Goal: Find specific page/section: Find specific page/section

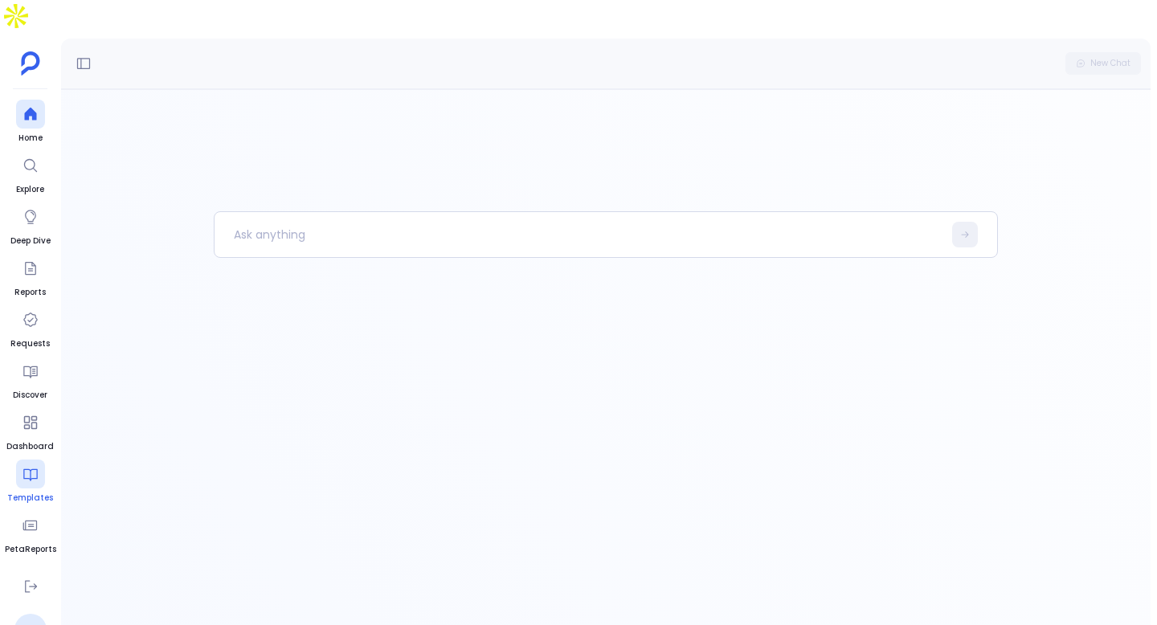
scroll to position [93, 0]
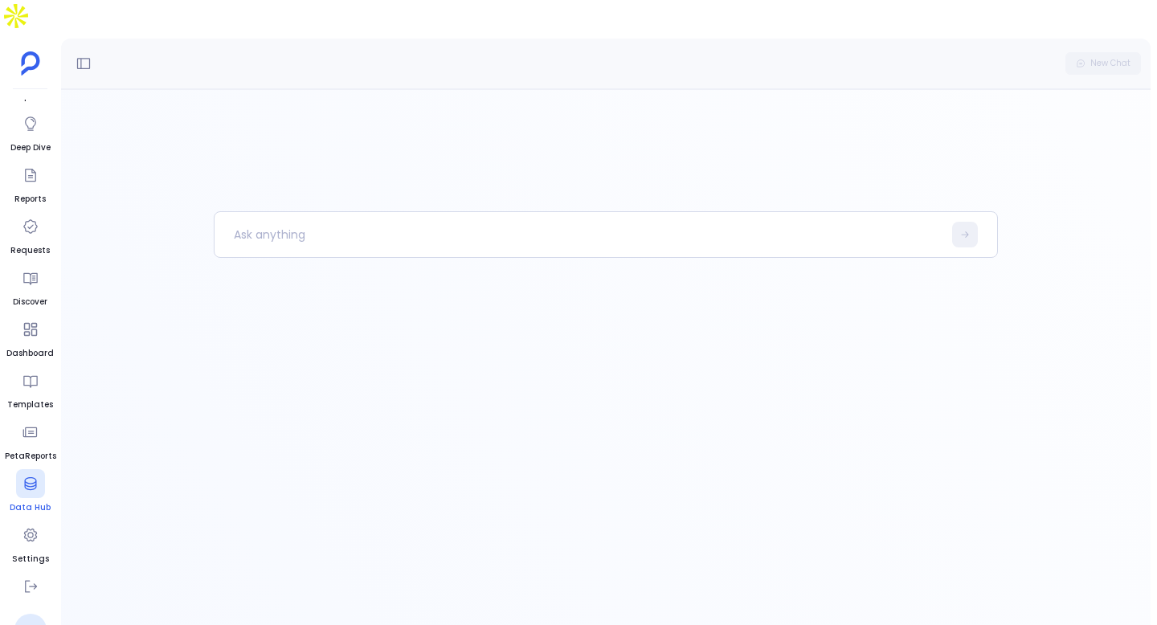
click at [33, 477] on icon at bounding box center [30, 483] width 12 height 13
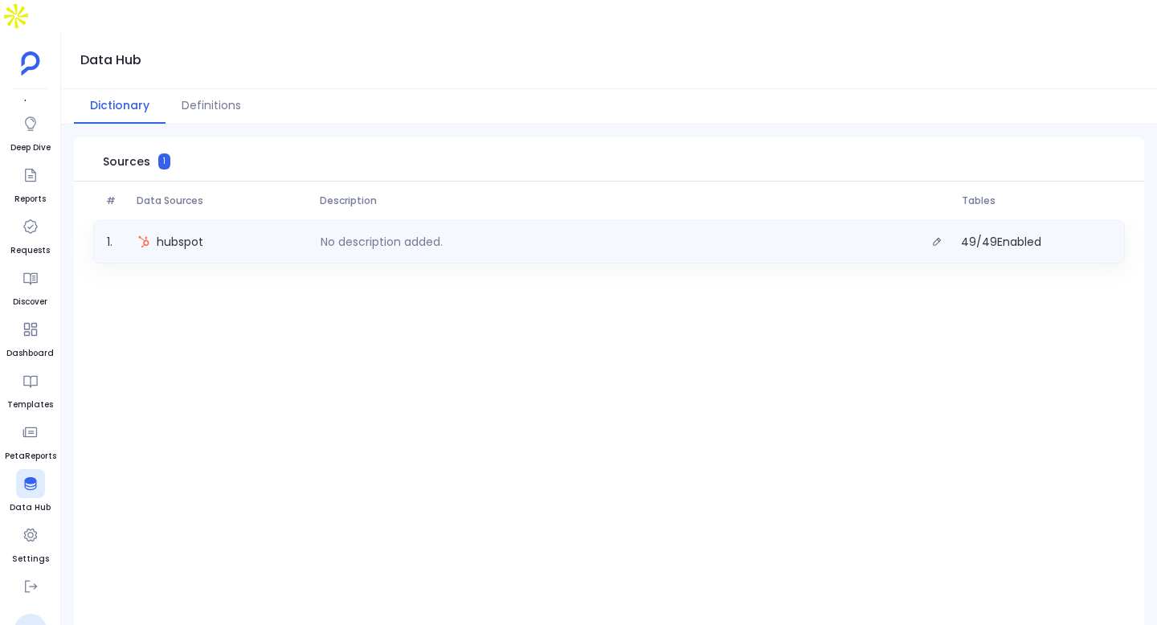
click at [228, 220] on div "1 . hubspot No description added. 49 / 49 Enabled" at bounding box center [609, 241] width 1032 height 43
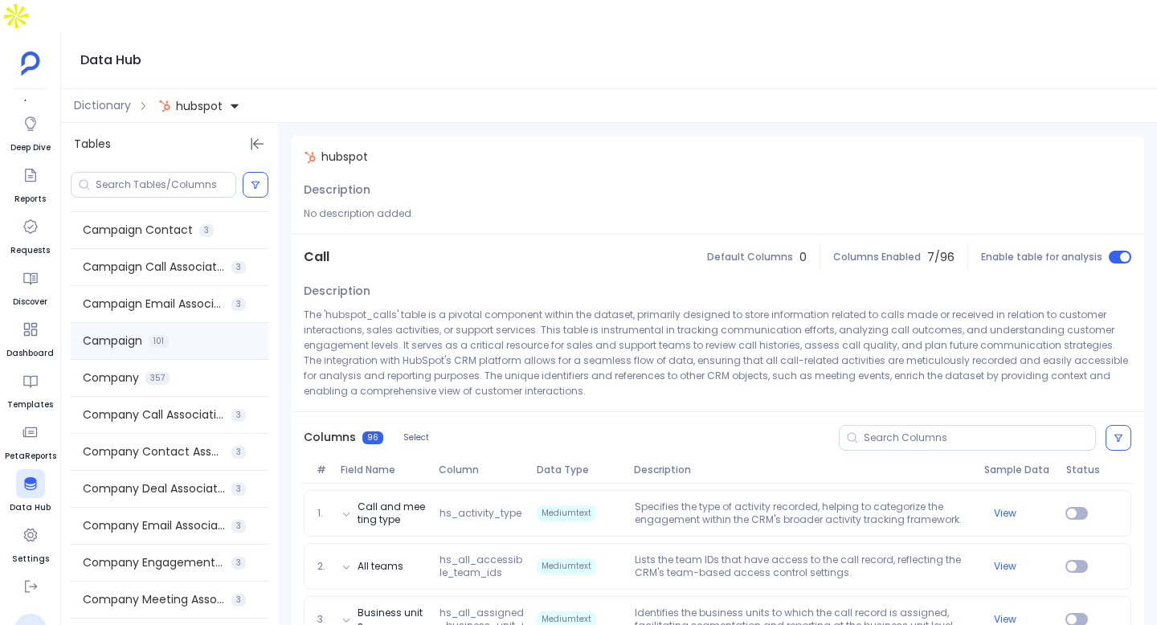
scroll to position [92, 0]
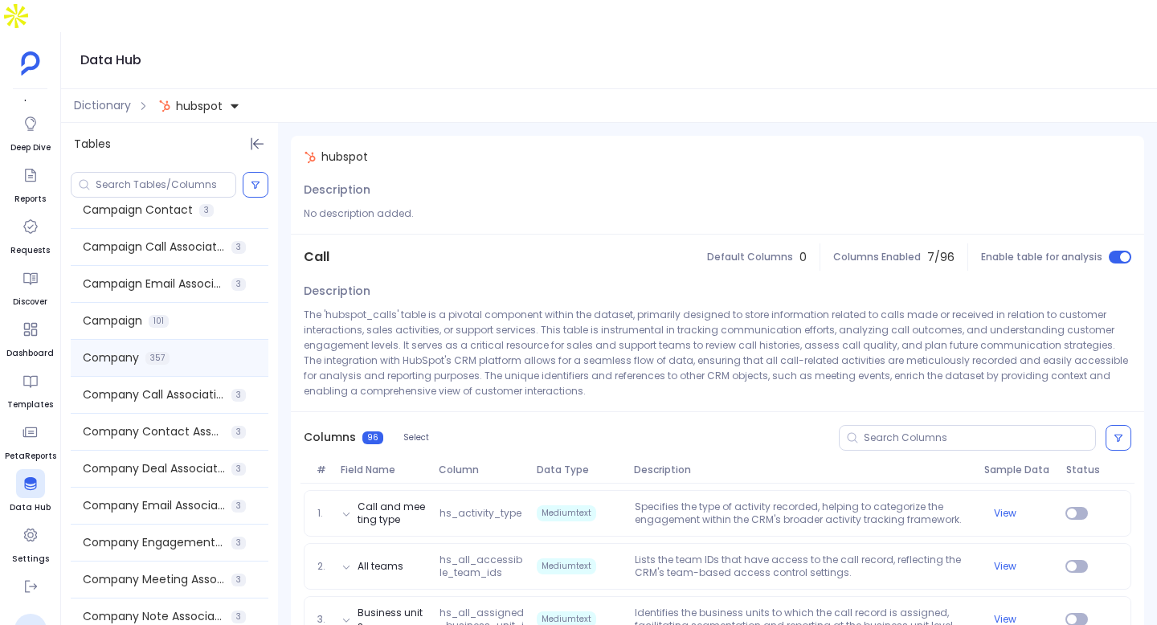
click at [188, 340] on div "Company 357" at bounding box center [170, 358] width 198 height 36
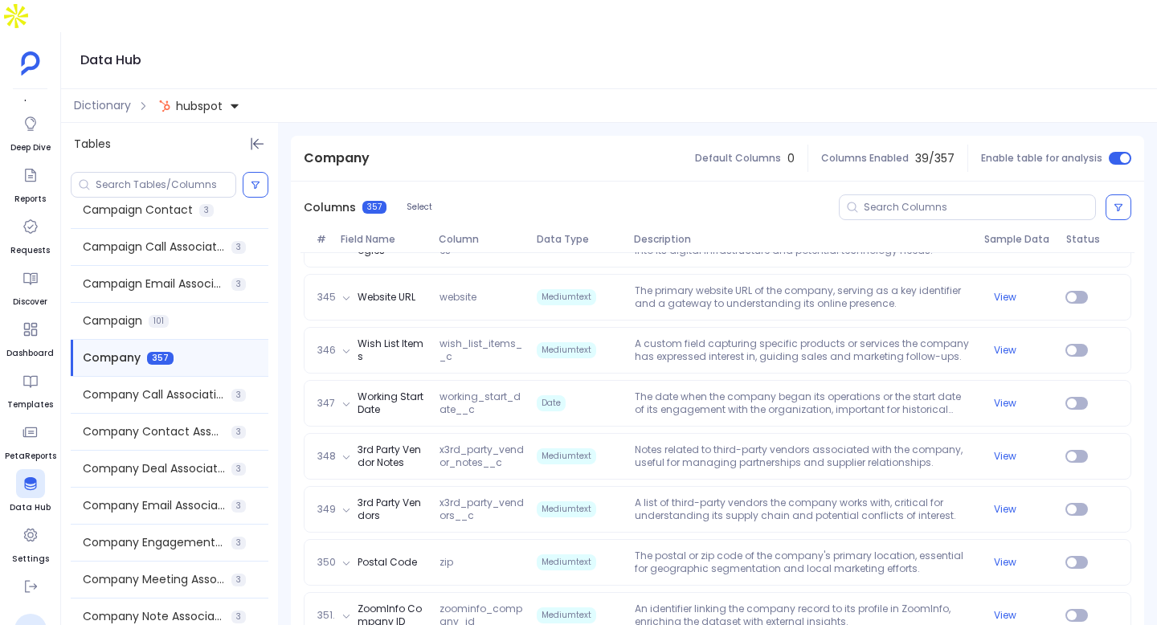
scroll to position [18776, 0]
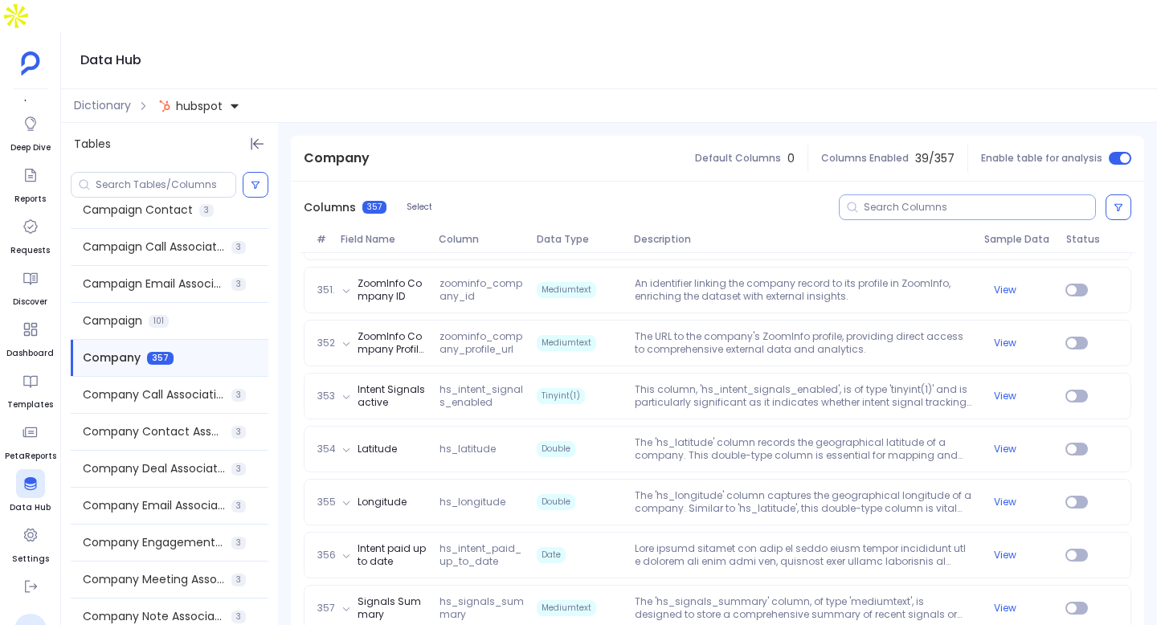
click at [928, 201] on input at bounding box center [979, 207] width 231 height 13
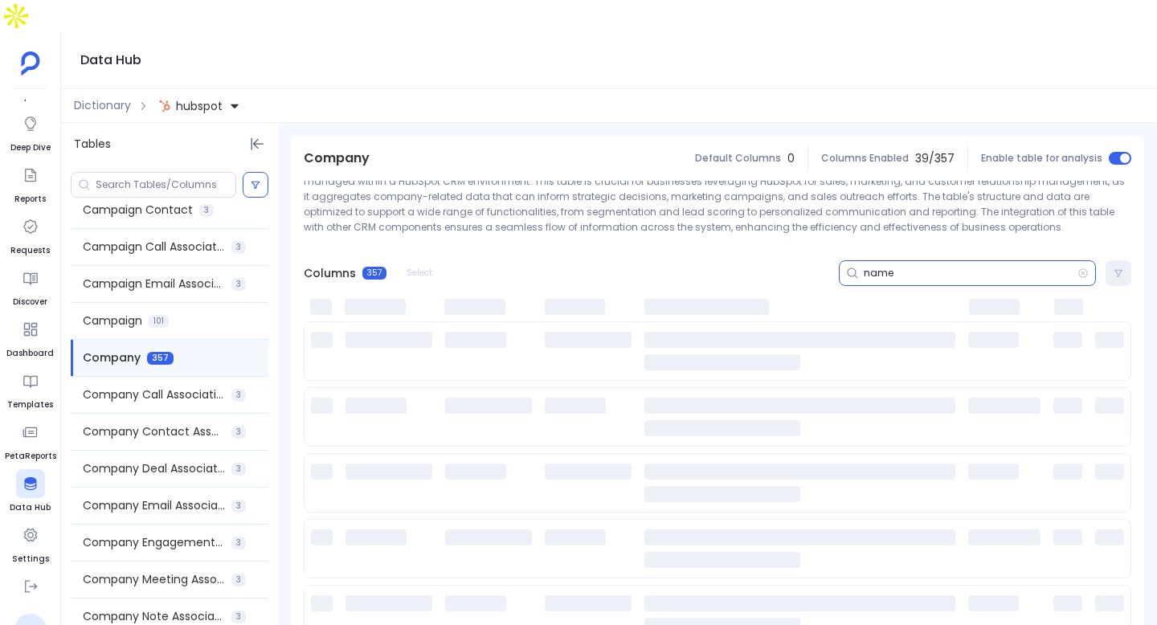
scroll to position [149, 0]
type input "name"
click at [895, 267] on input "name" at bounding box center [971, 273] width 214 height 13
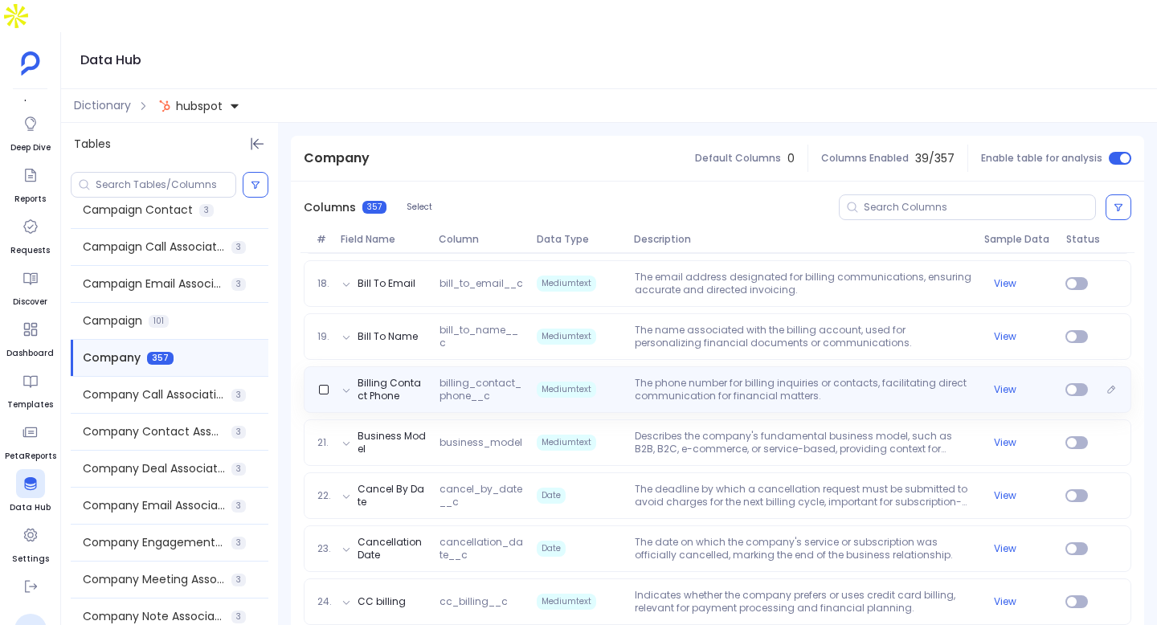
scroll to position [1752, 0]
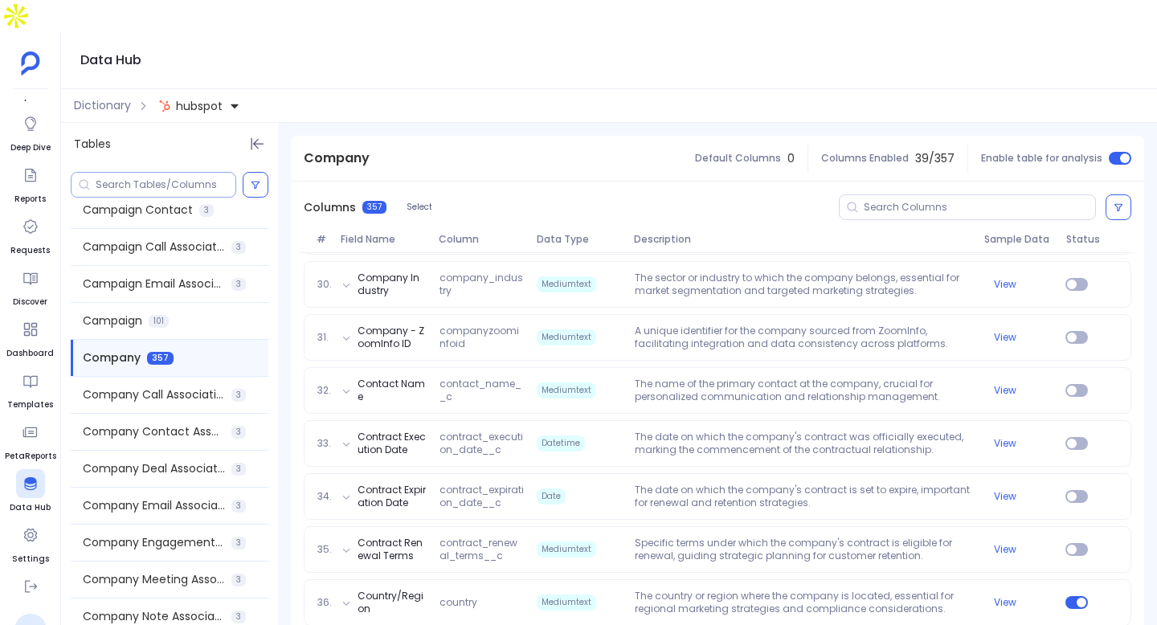
click at [186, 178] on input at bounding box center [166, 184] width 140 height 13
click at [950, 201] on input at bounding box center [979, 207] width 231 height 13
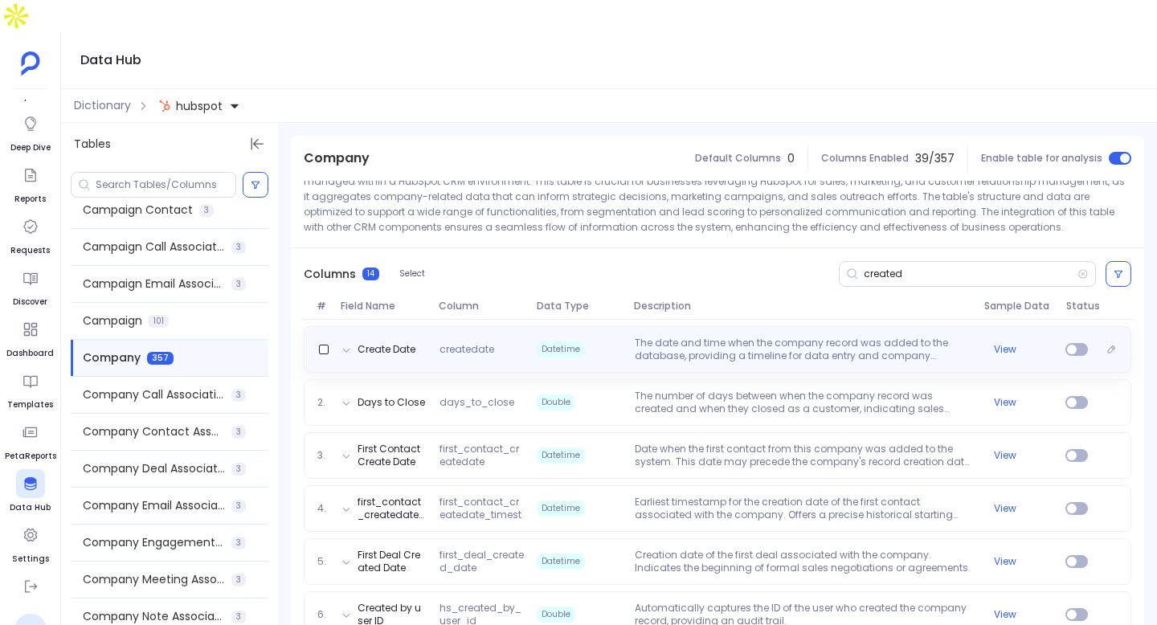
click at [484, 343] on span "createdate" at bounding box center [481, 349] width 97 height 13
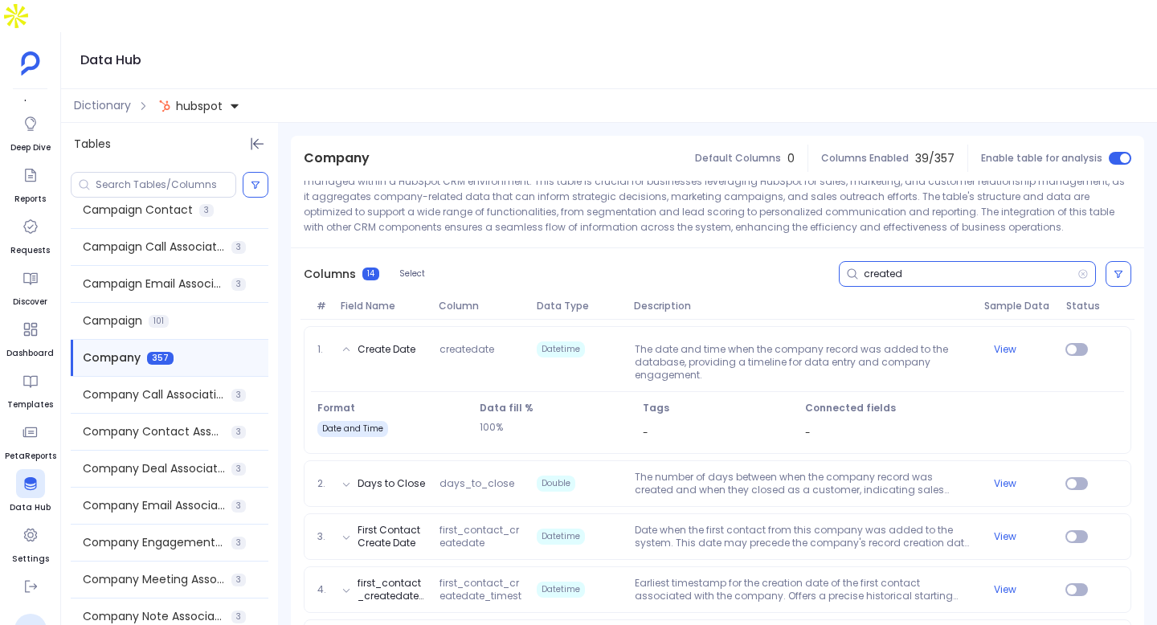
click at [923, 268] on input "created" at bounding box center [971, 274] width 214 height 13
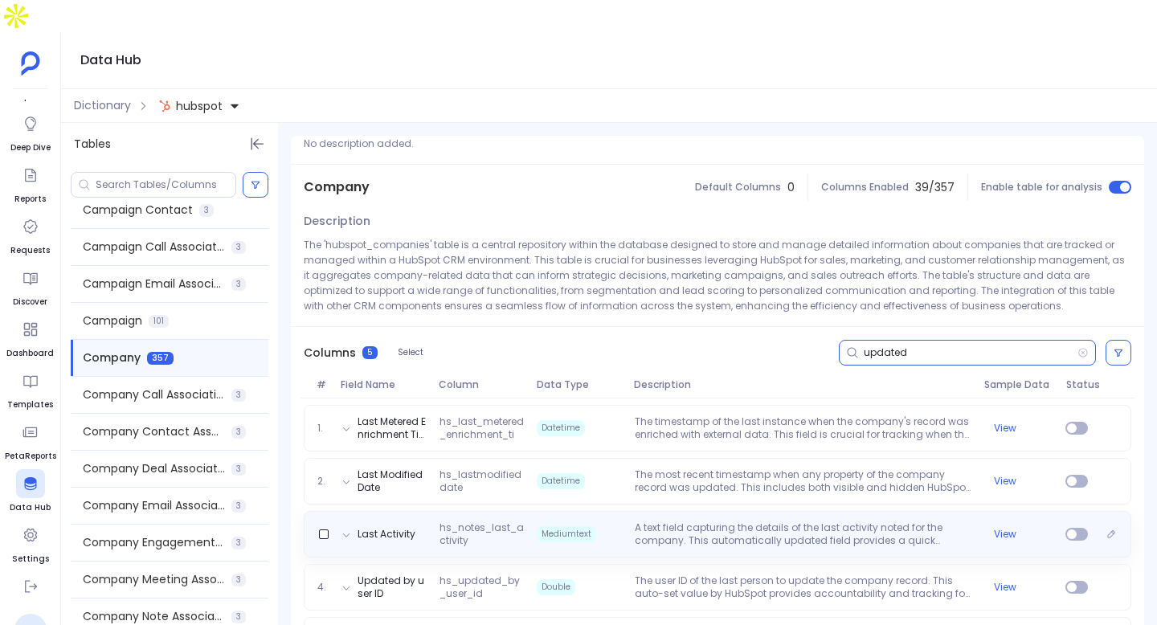
scroll to position [102, 0]
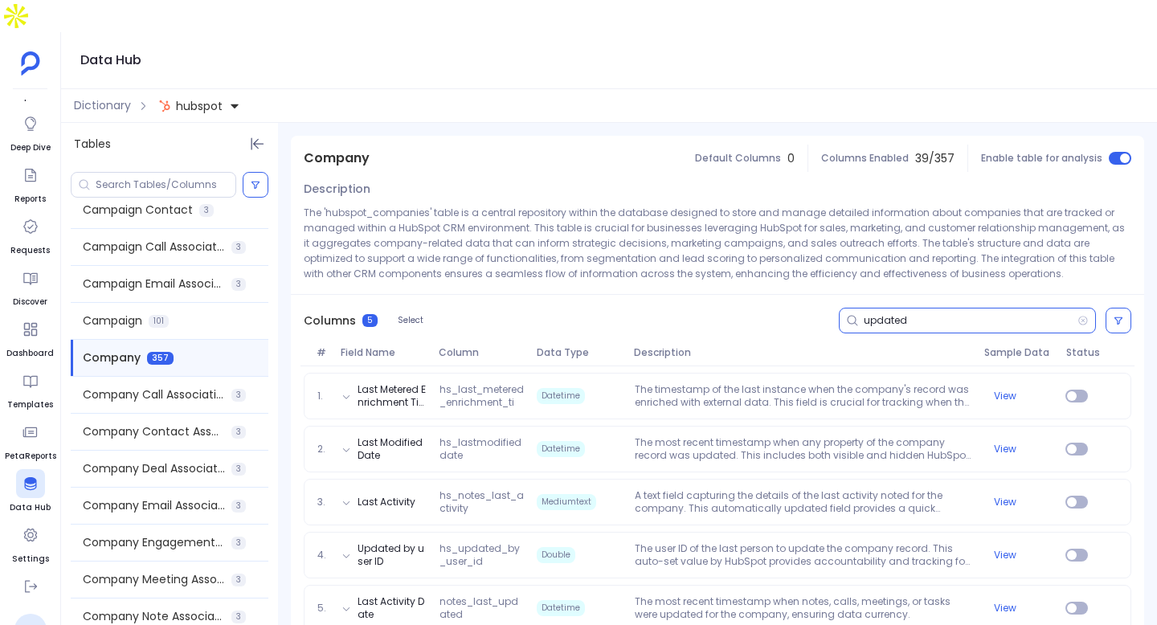
type input "updated"
